Goal: Transaction & Acquisition: Book appointment/travel/reservation

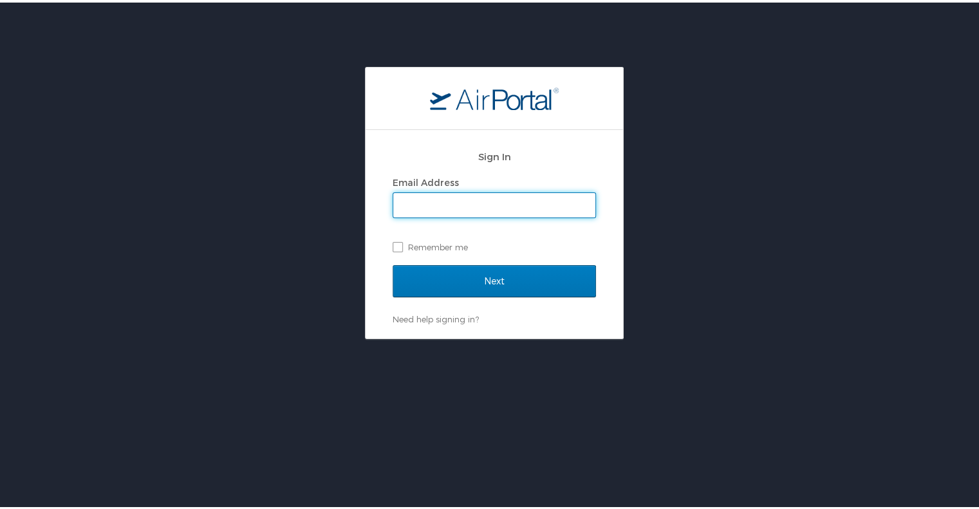
click at [408, 207] on input "Email Address" at bounding box center [494, 203] width 202 height 24
type input "kim.jerger@sullivanhealthcareconsulting.com"
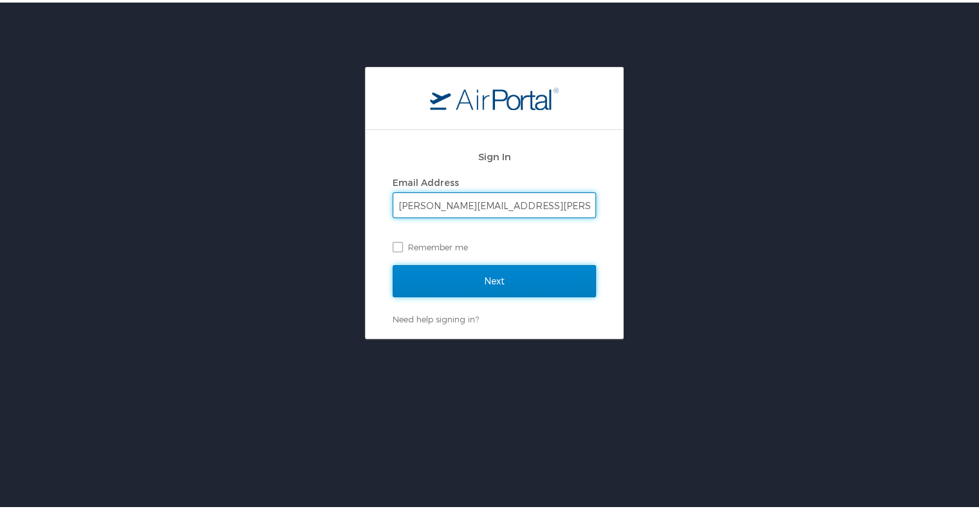
click at [488, 275] on input "Next" at bounding box center [494, 279] width 203 height 32
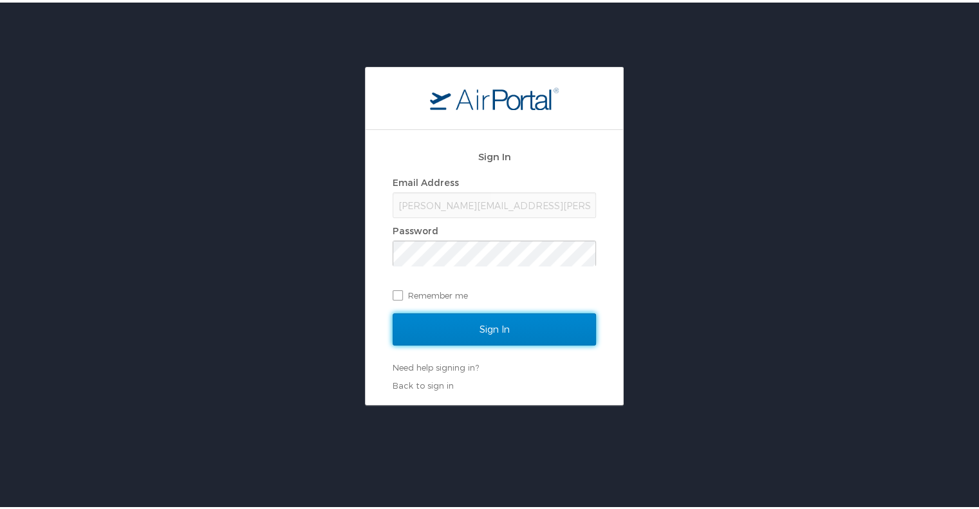
click at [454, 321] on input "Sign In" at bounding box center [494, 327] width 203 height 32
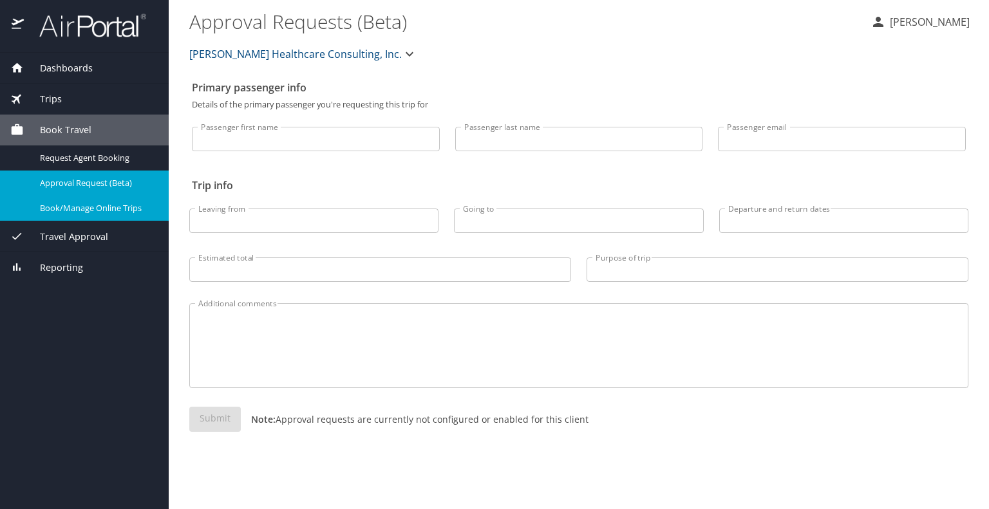
click at [78, 203] on span "Book/Manage Online Trips" at bounding box center [96, 208] width 113 height 12
click at [65, 207] on span "Book/Manage Online Trips" at bounding box center [96, 208] width 113 height 12
